Goal: Check status: Verify the current state of an ongoing process or item

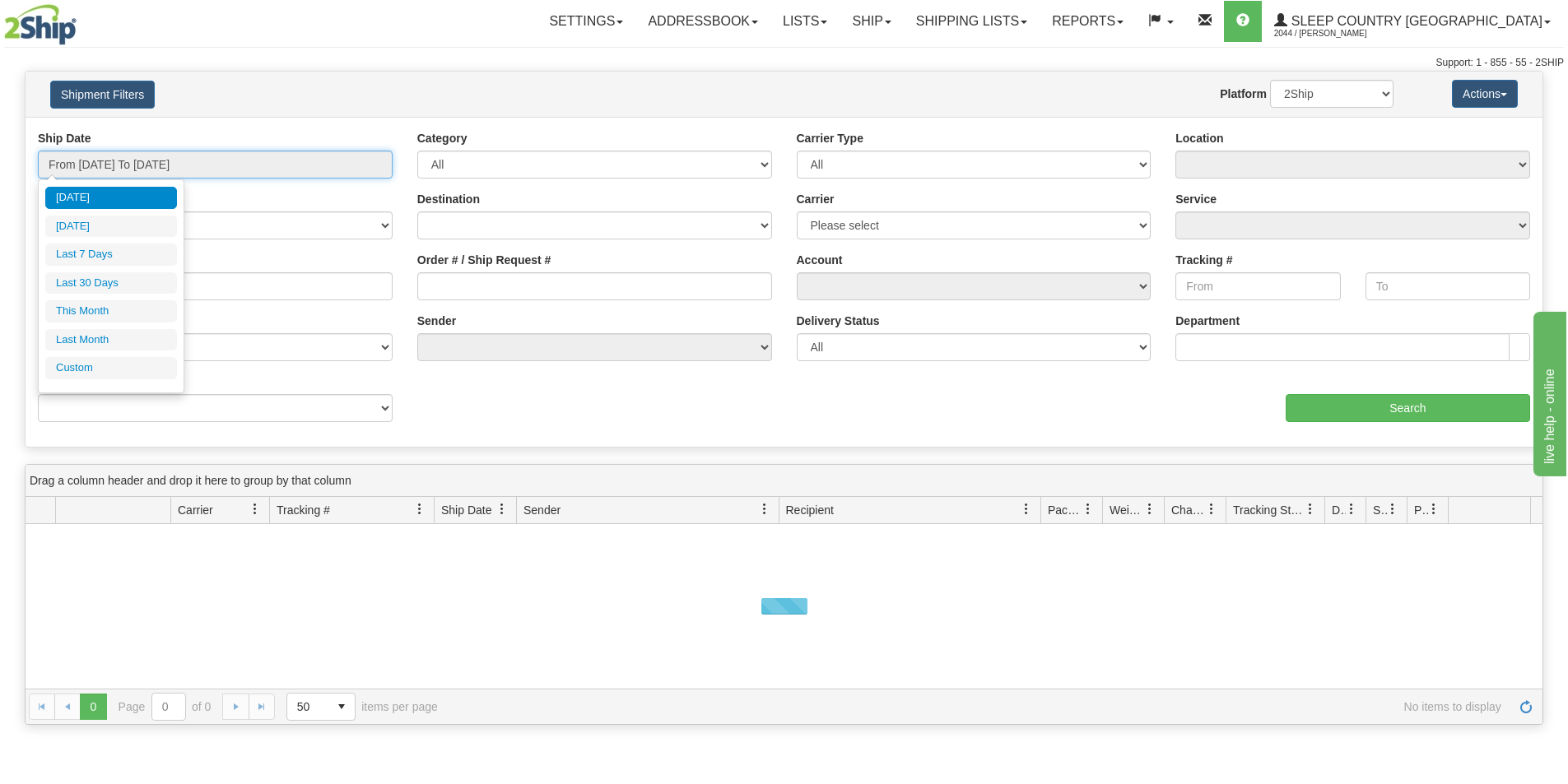
click at [256, 162] on input "From [DATE] To [DATE]" at bounding box center [214, 164] width 355 height 28
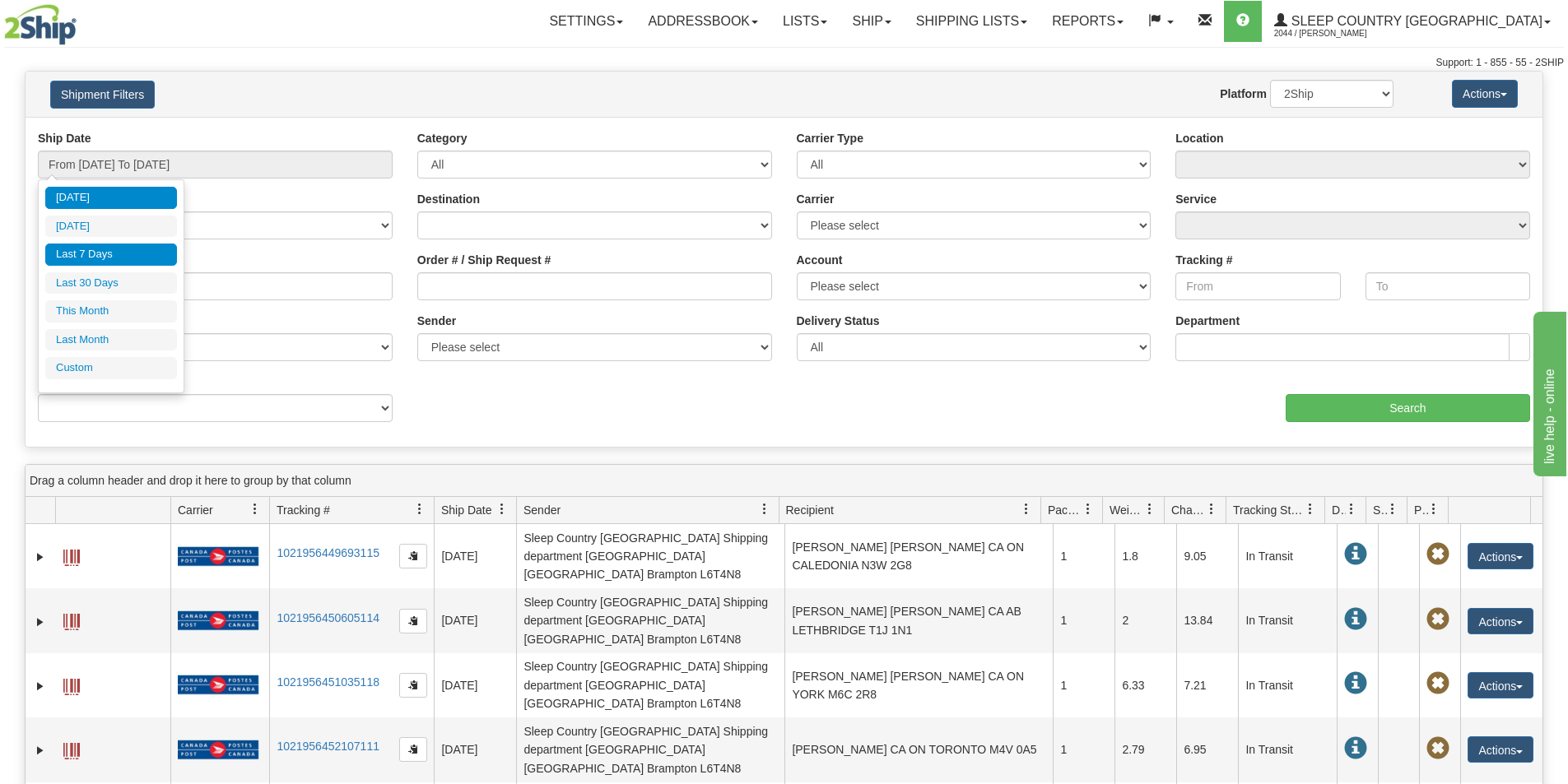
click at [115, 254] on li "Last 7 Days" at bounding box center [111, 255] width 132 height 22
type input "From [DATE] To [DATE]"
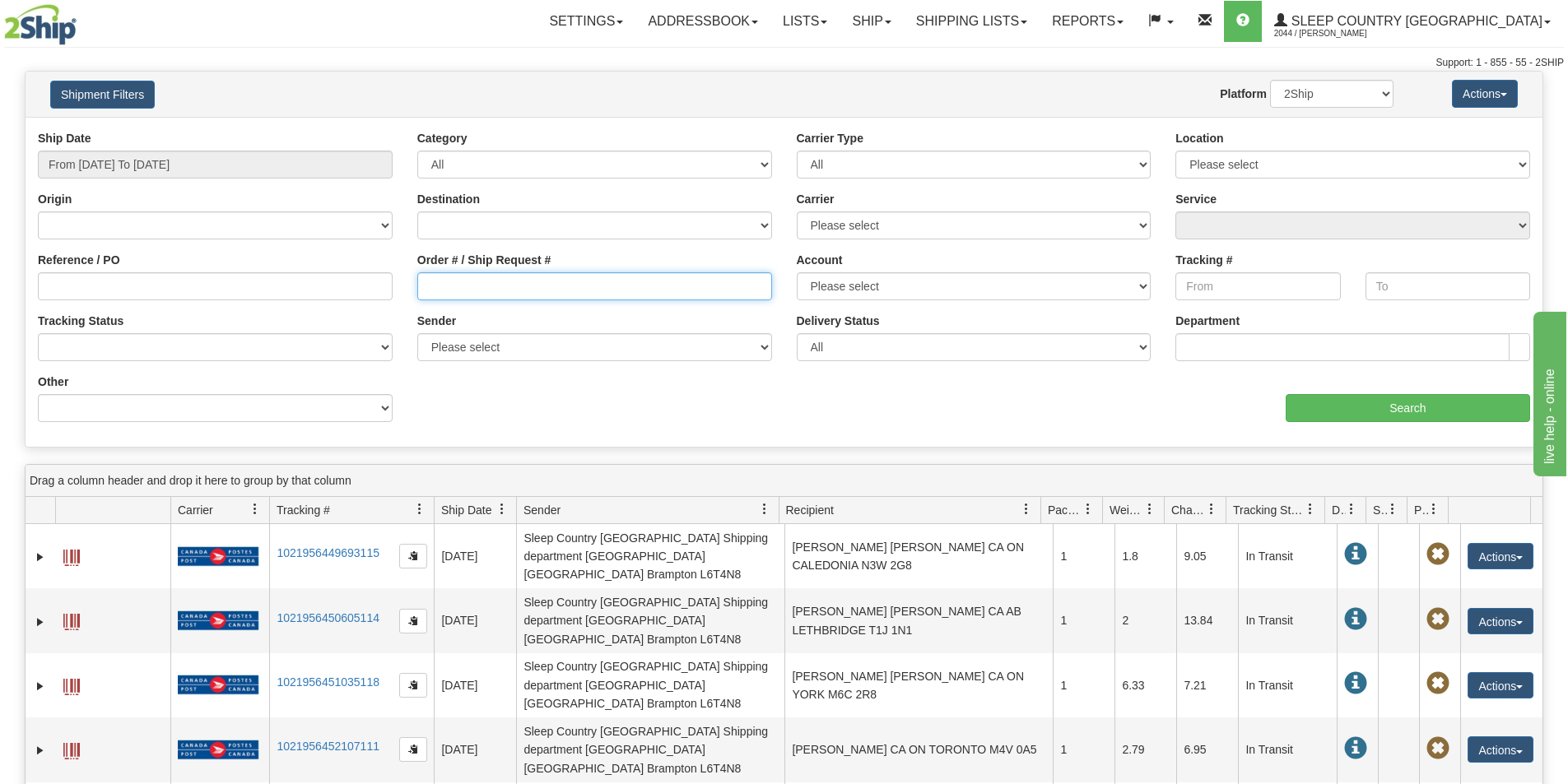
click at [434, 290] on input "Order # / Ship Request #" at bounding box center [594, 286] width 355 height 28
paste input "9002I066636"
type input "9002I066636"
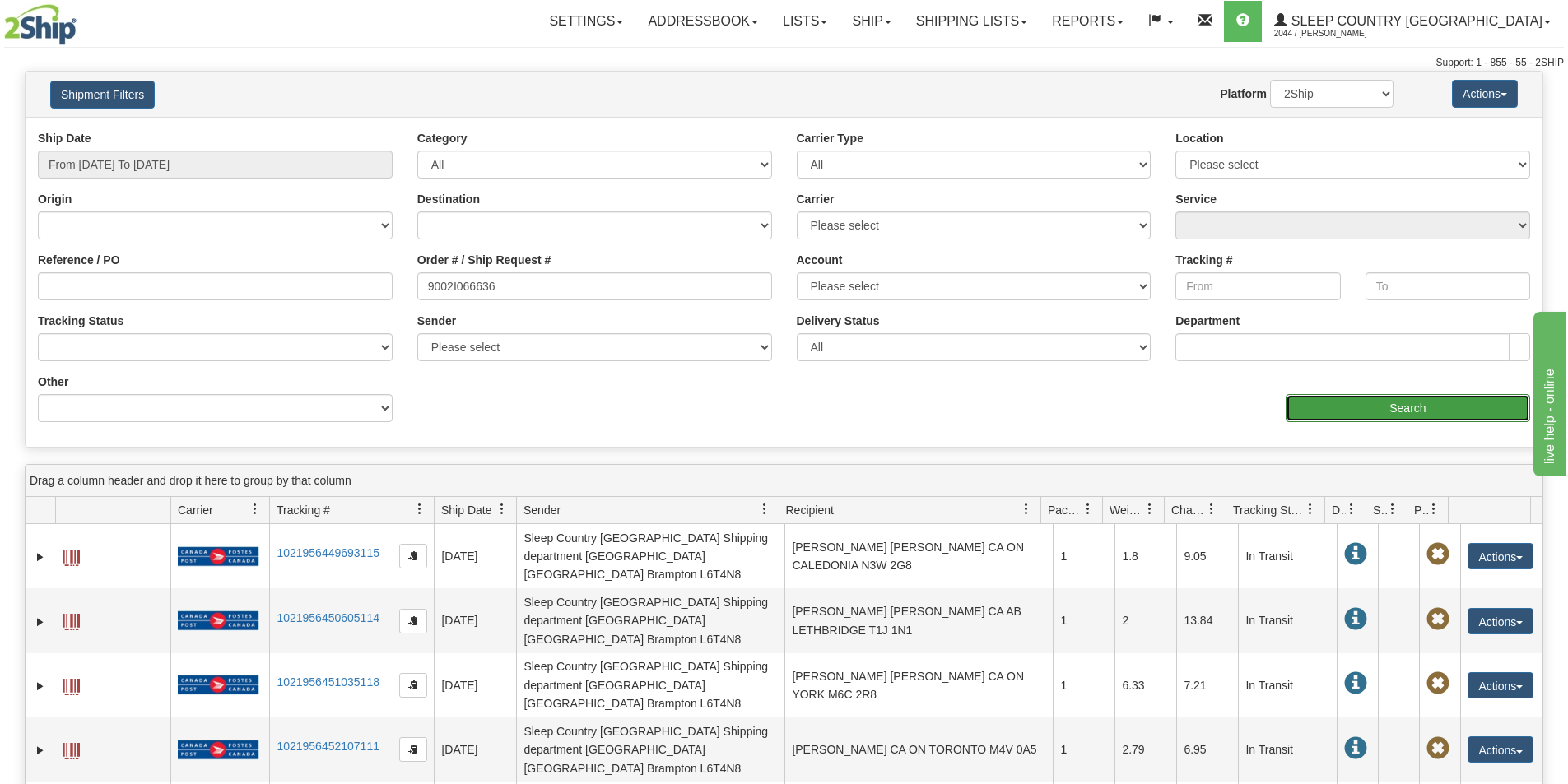
click at [1318, 413] on input "Search" at bounding box center [1407, 407] width 244 height 28
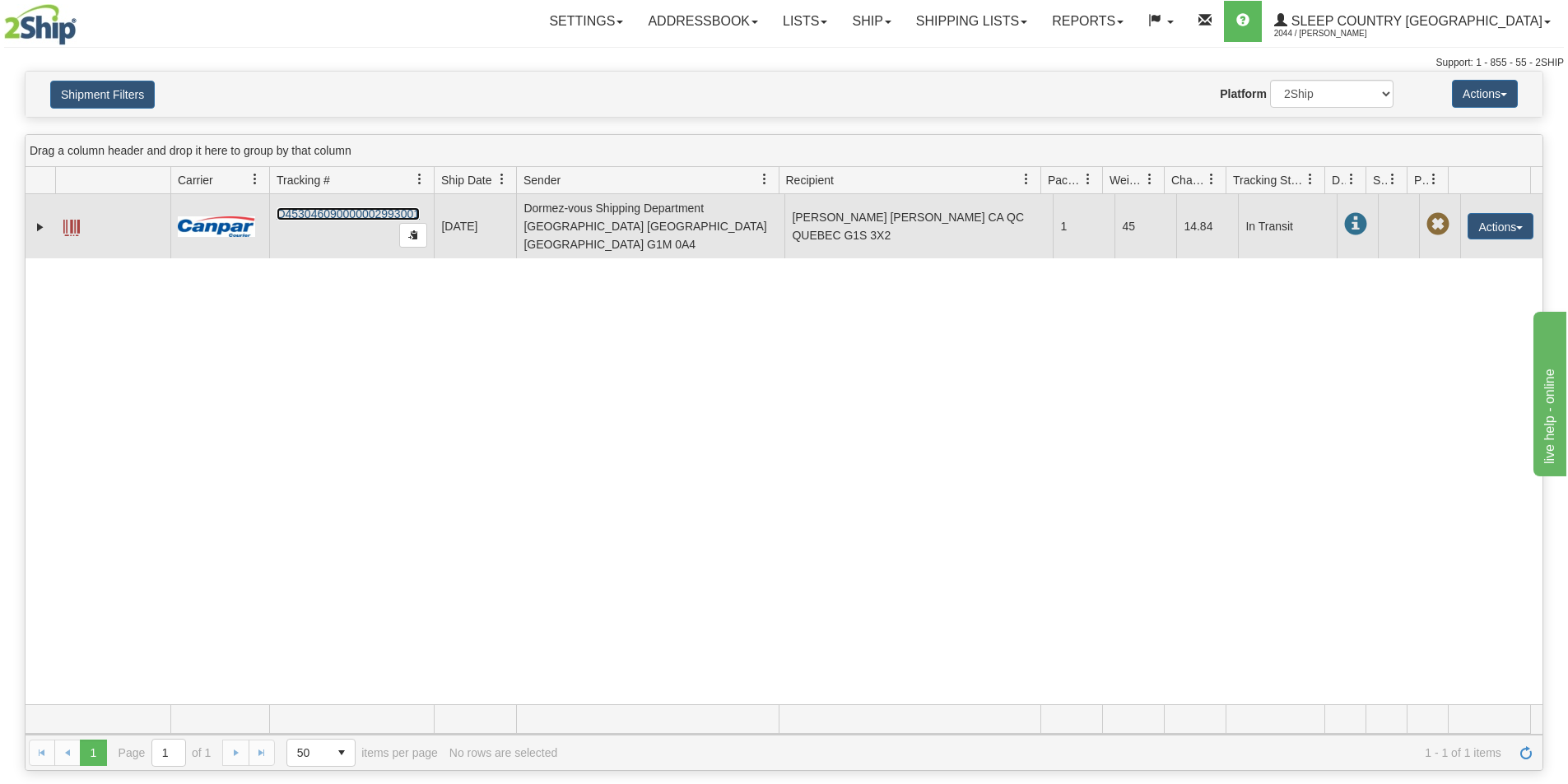
click at [362, 208] on link "D453046090000002993001" at bounding box center [349, 214] width 144 height 13
